Goal: Transaction & Acquisition: Purchase product/service

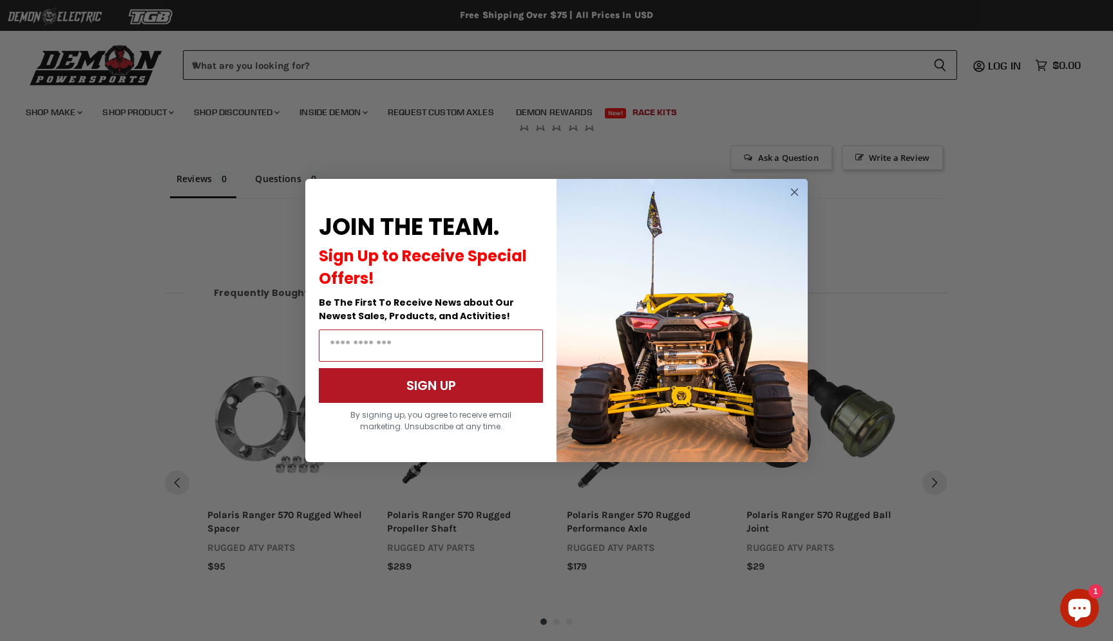
scroll to position [868, 0]
